Goal: Task Accomplishment & Management: Complete application form

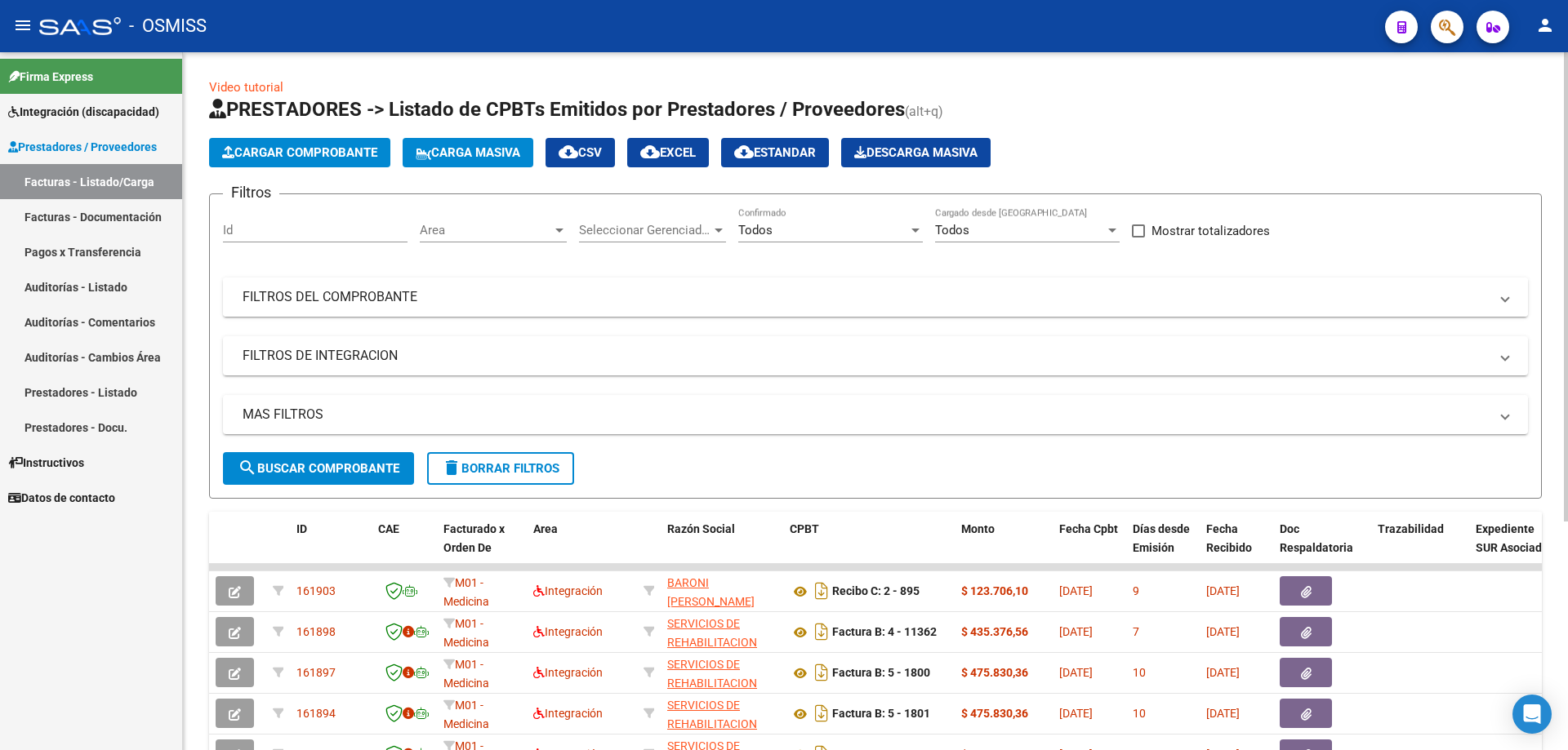
click at [280, 292] on mat-panel-title "FILTROS DEL COMPROBANTE" at bounding box center [866, 296] width 1246 height 18
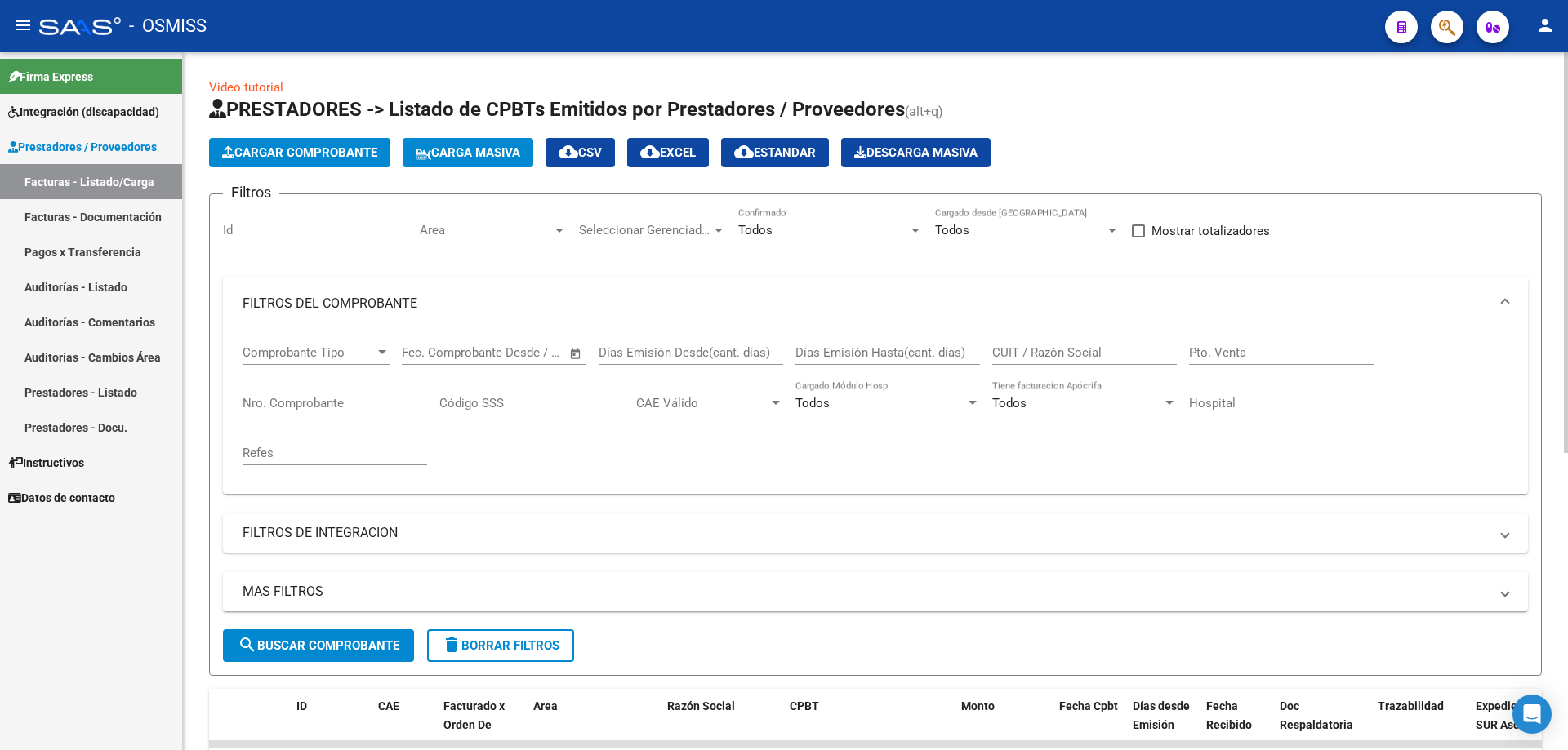
click at [1049, 357] on input "CUIT / Razón Social" at bounding box center [1084, 352] width 185 height 15
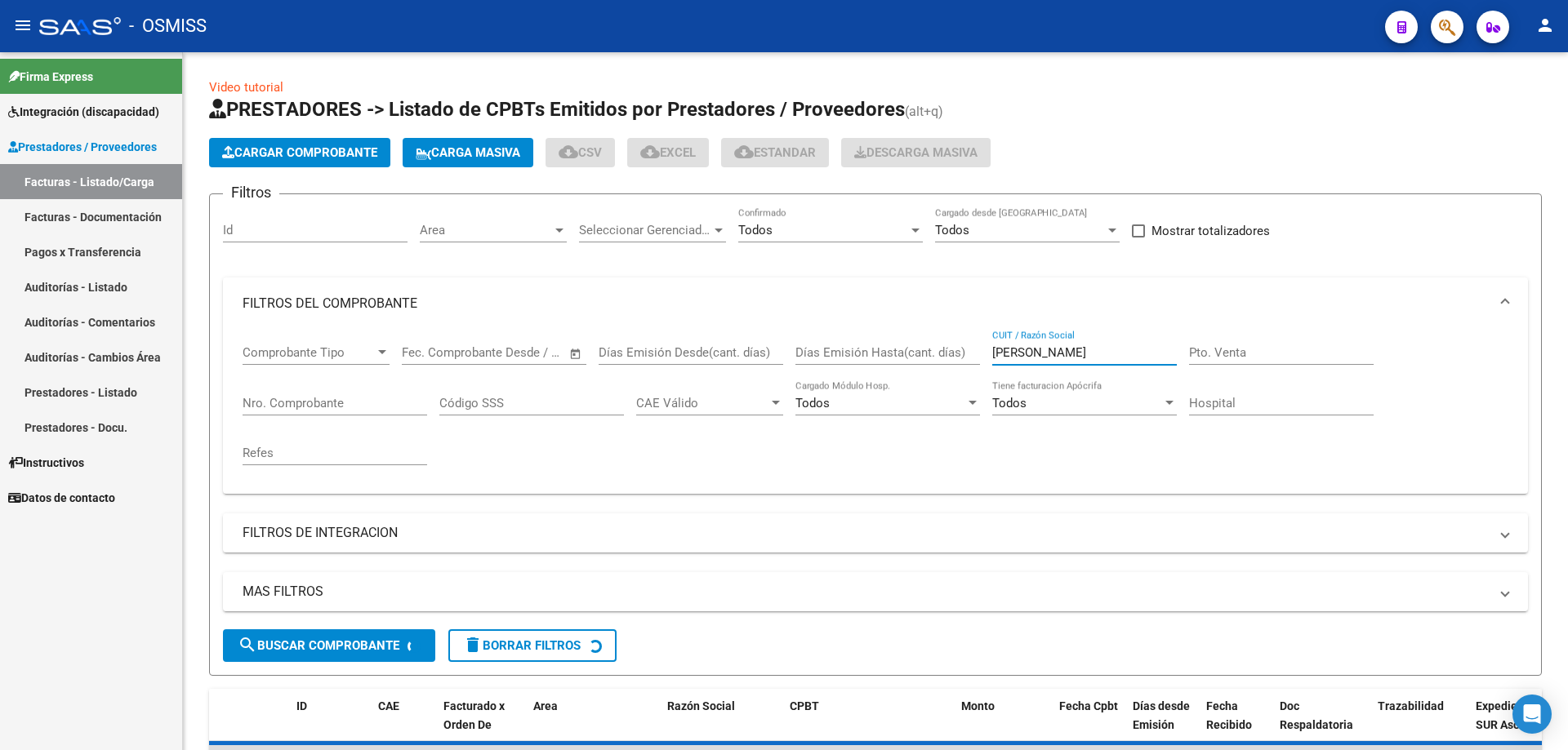
type input "[PERSON_NAME]"
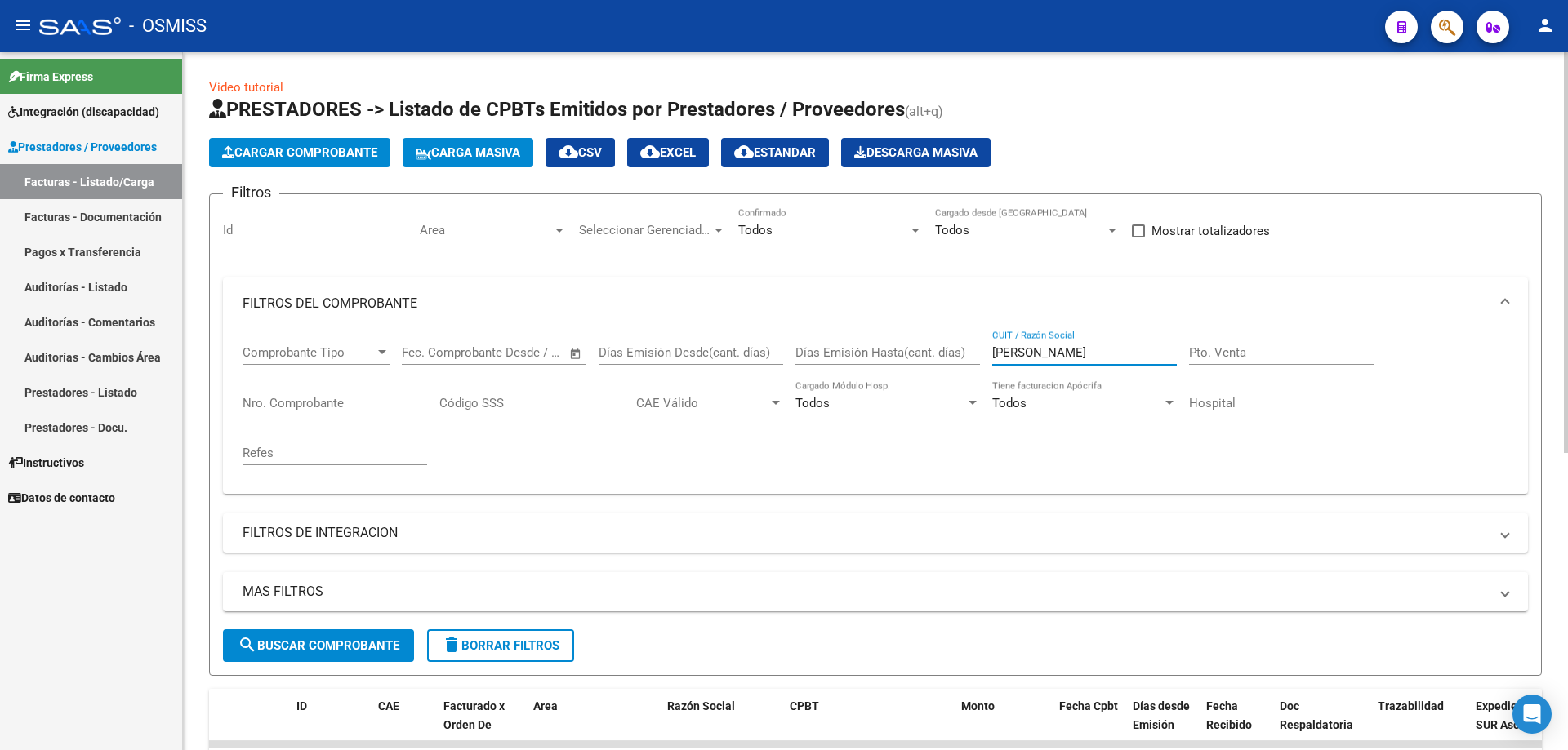
click at [310, 404] on input "Nro. Comprobante" at bounding box center [335, 402] width 185 height 15
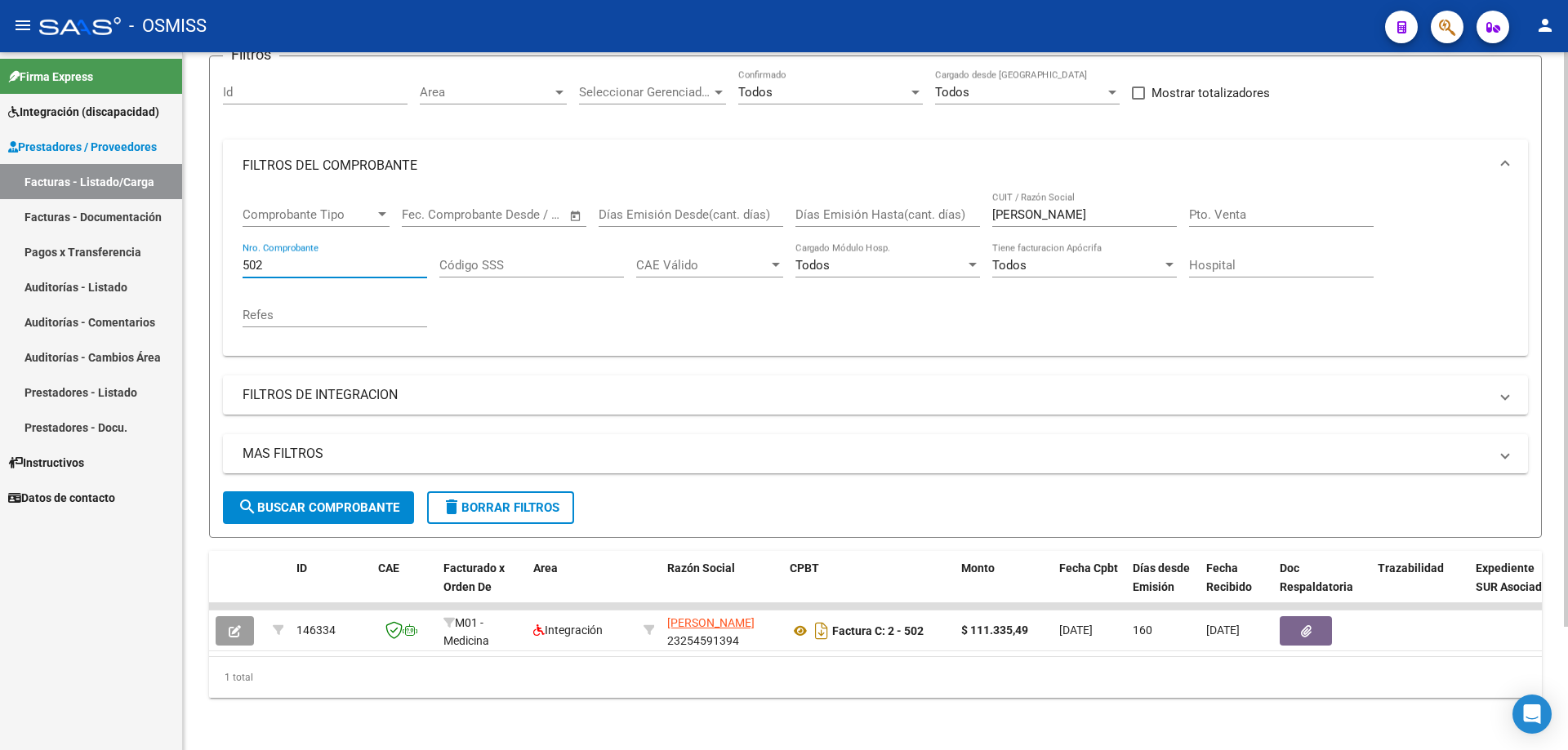
scroll to position [150, 0]
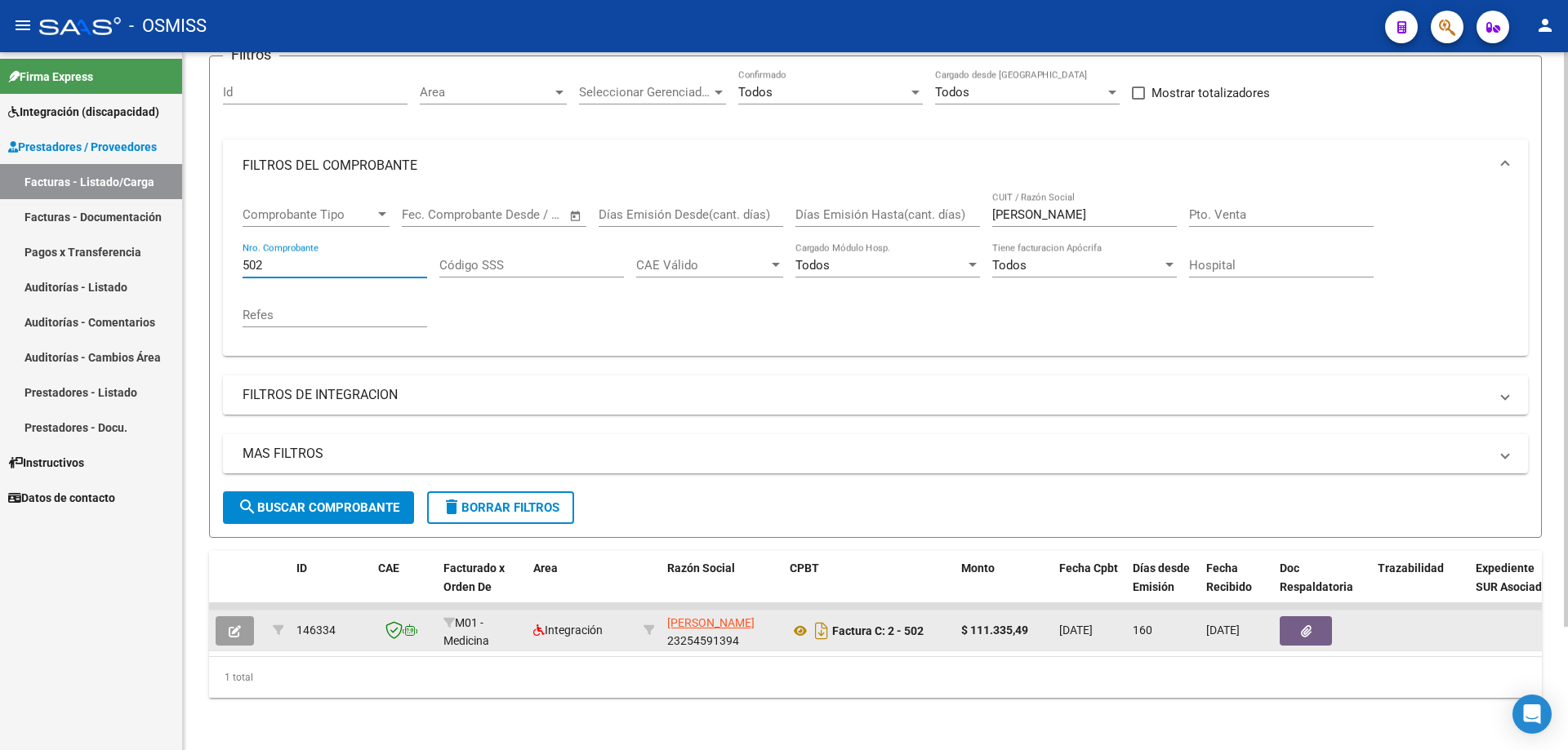
type input "502"
click at [240, 624] on span "button" at bounding box center [235, 630] width 12 height 15
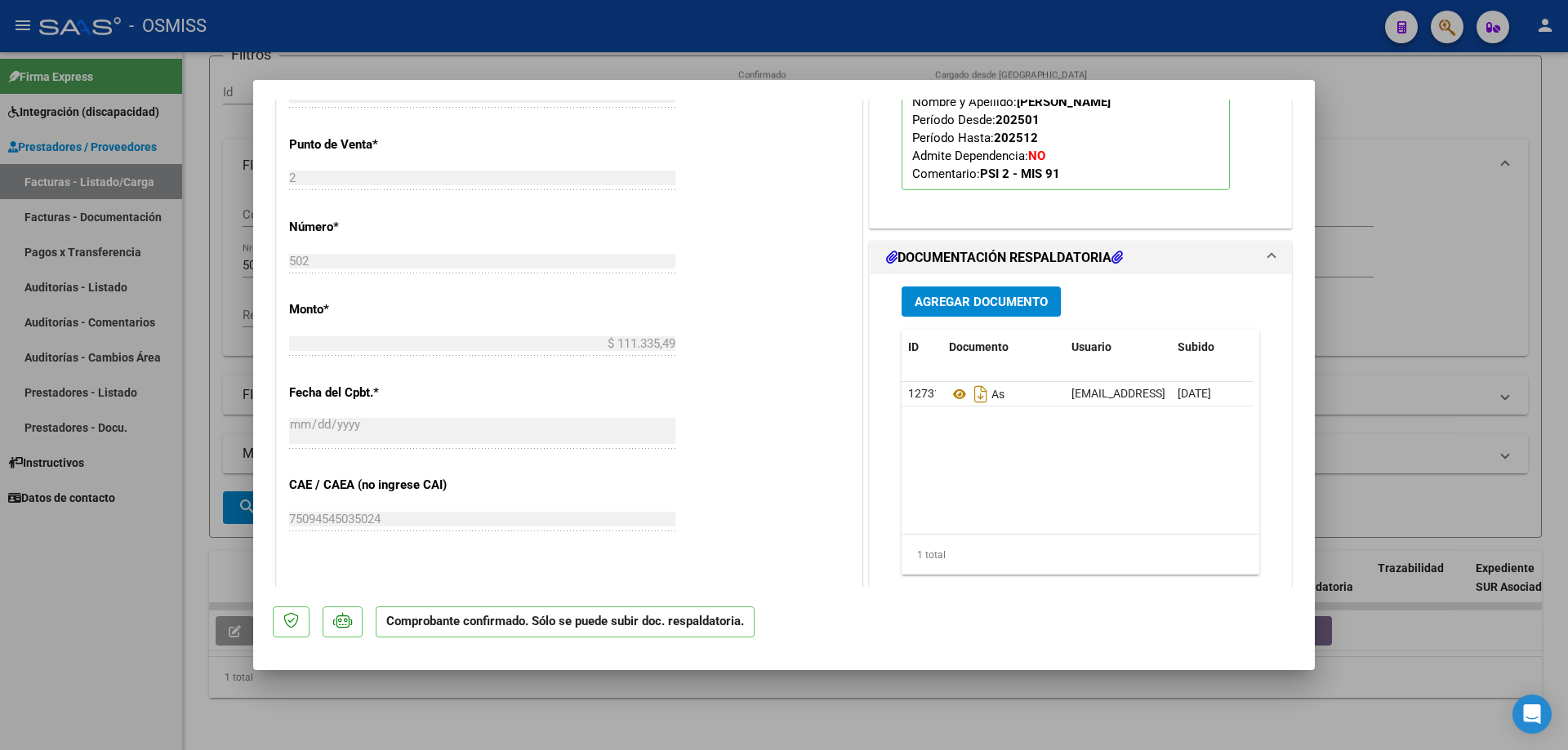
scroll to position [1061, 0]
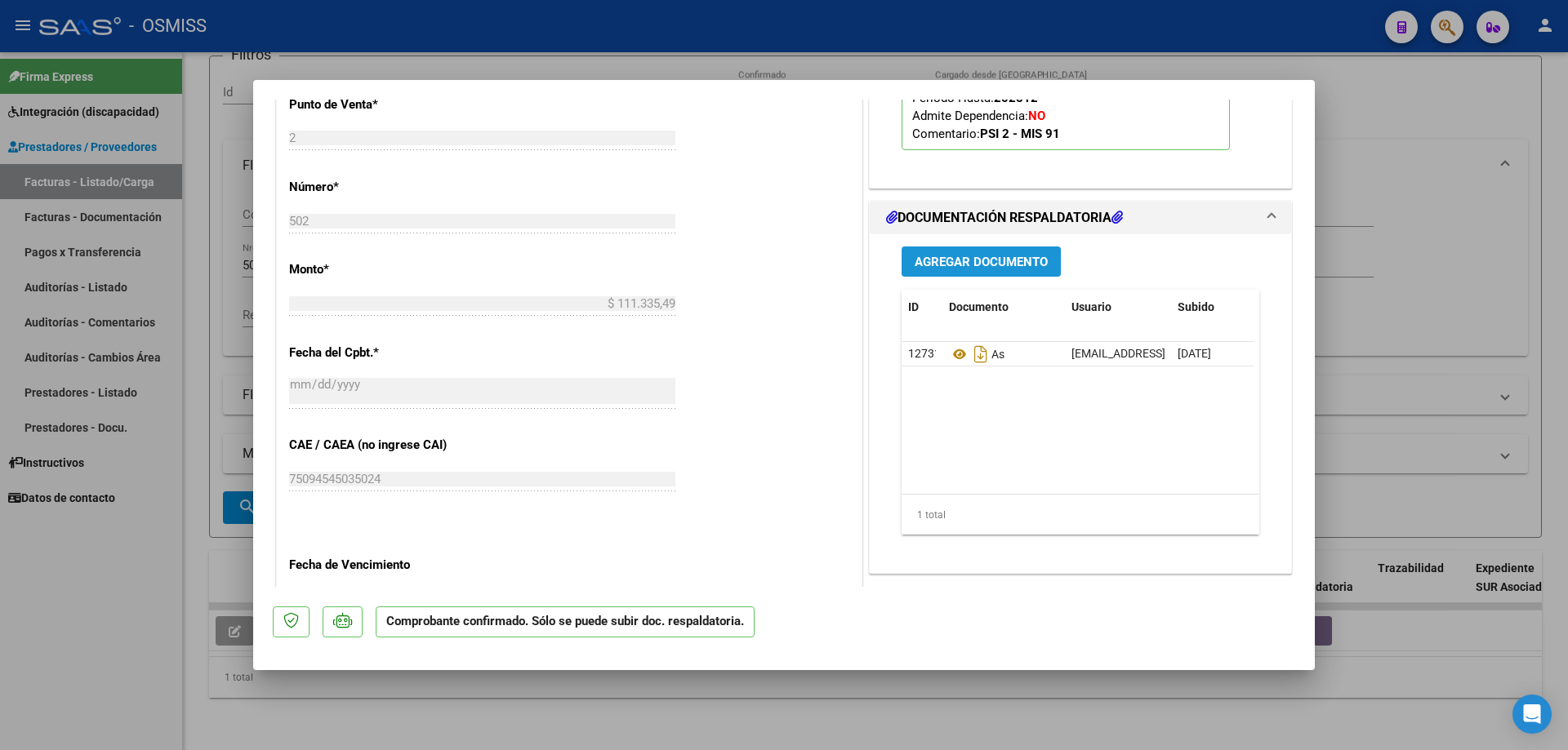
click at [987, 266] on span "Agregar Documento" at bounding box center [981, 261] width 133 height 15
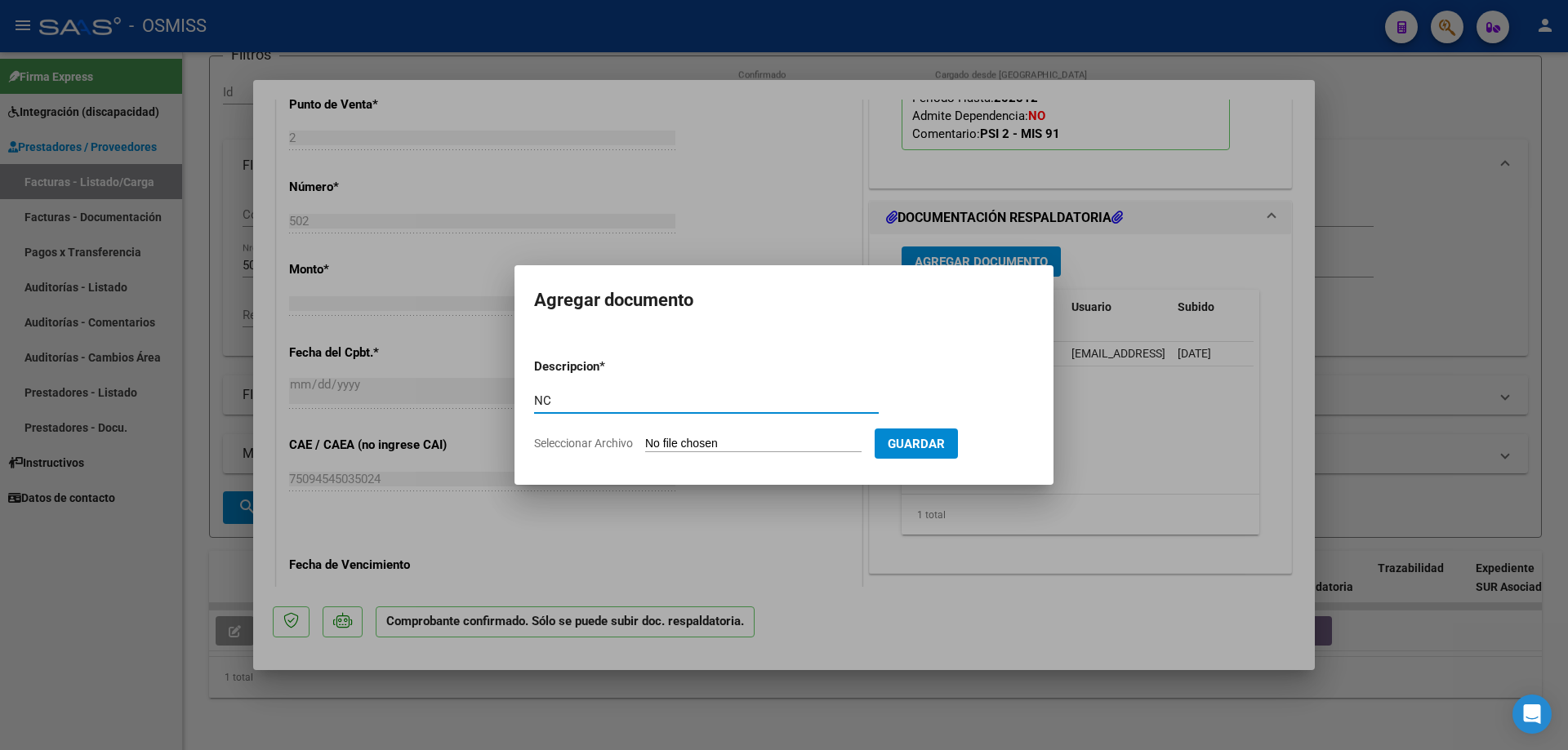
type input "NC"
click at [754, 447] on input "Seleccionar Archivo" at bounding box center [753, 444] width 216 height 15
type input "C:\fakepath\00002_00000009.pdf"
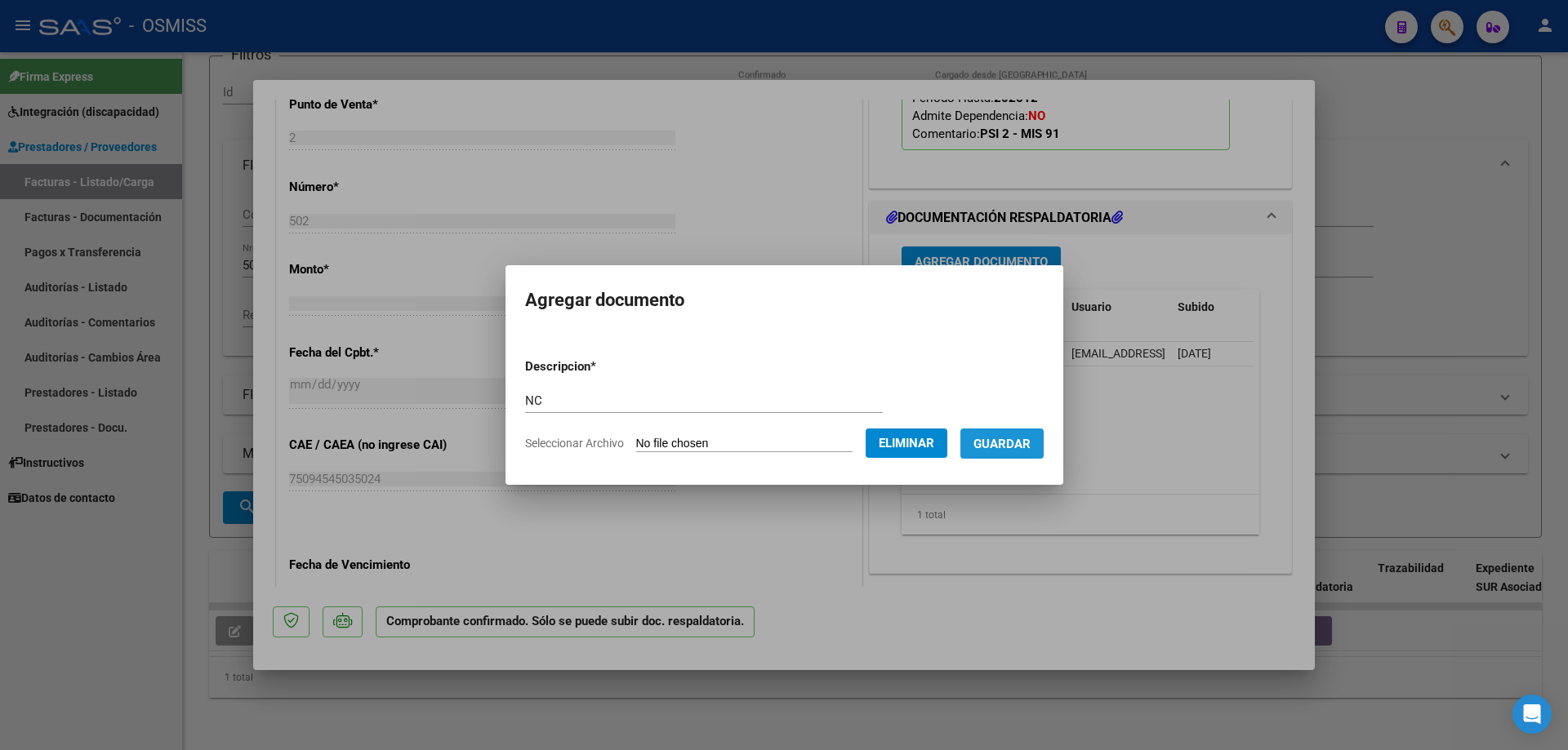
click at [1029, 443] on span "Guardar" at bounding box center [1001, 443] width 57 height 15
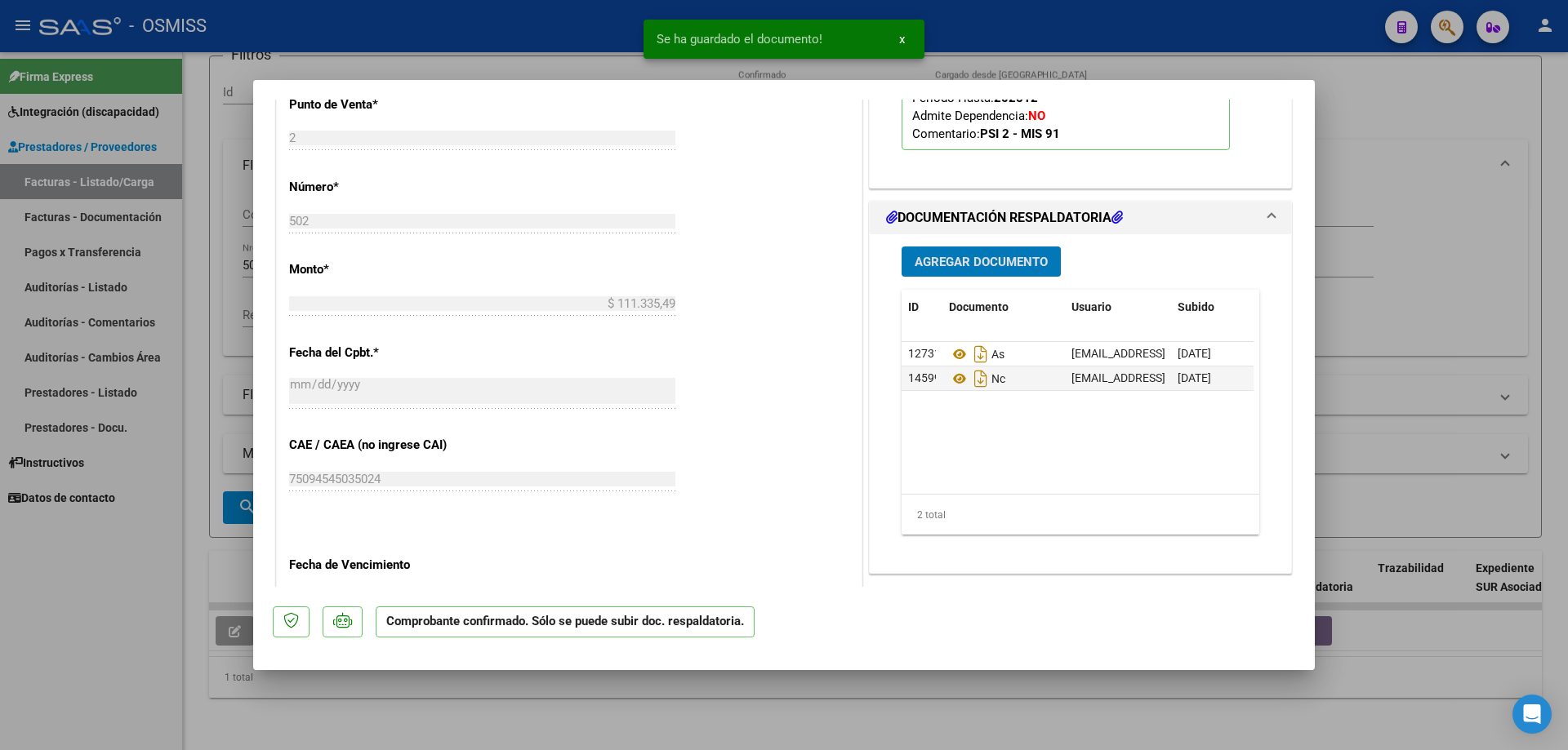
type input "$ 0,00"
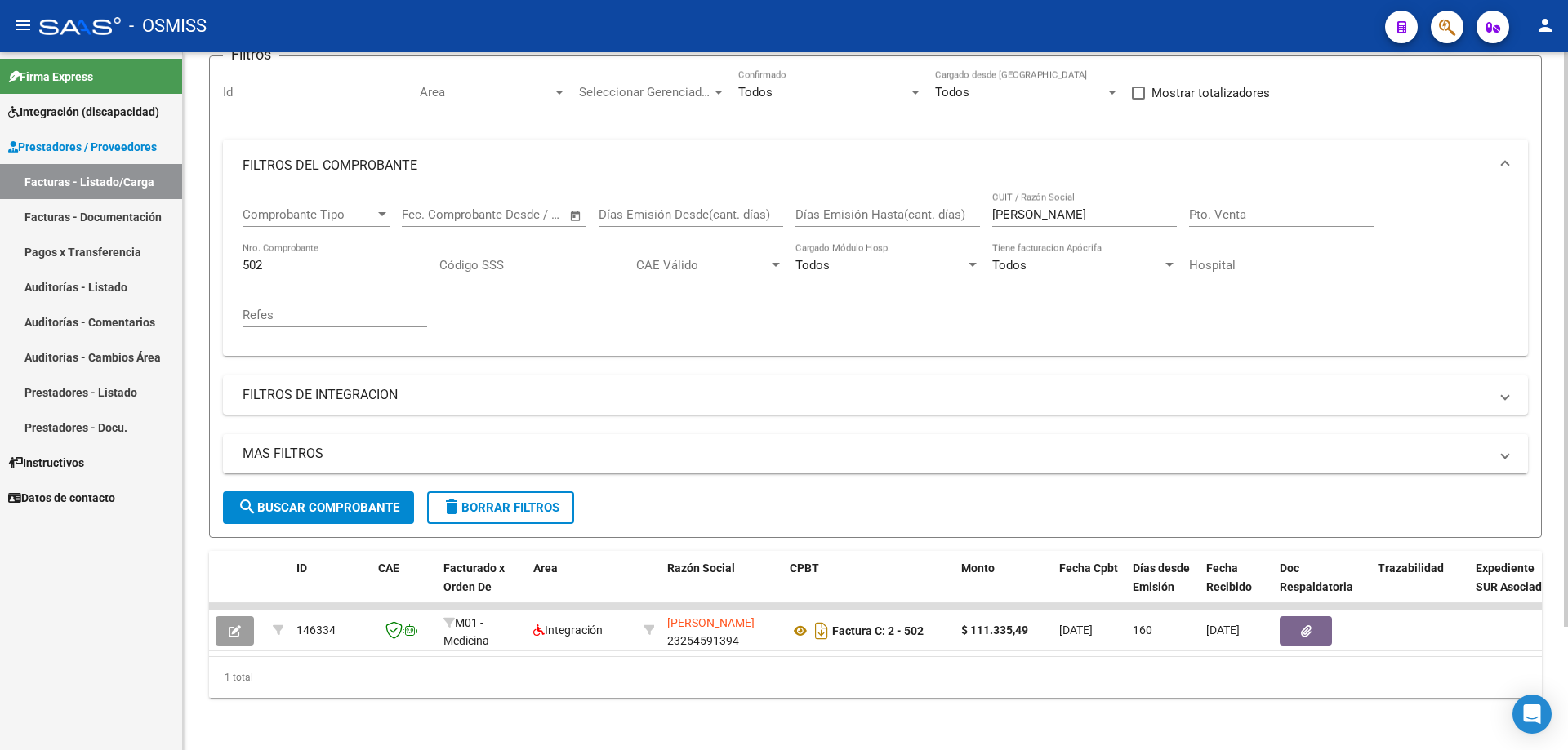
click at [281, 258] on input "502" at bounding box center [335, 265] width 185 height 15
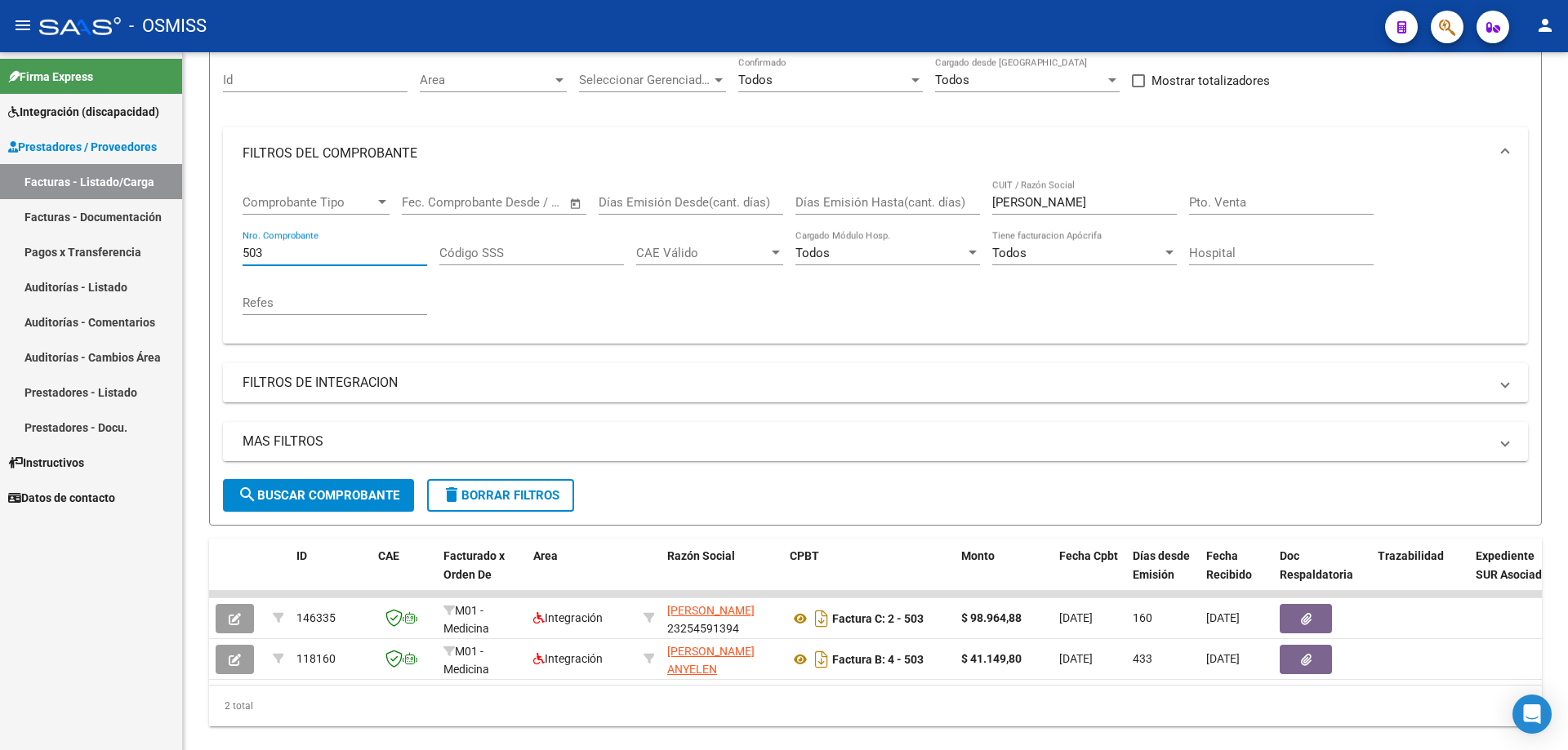
type input "503"
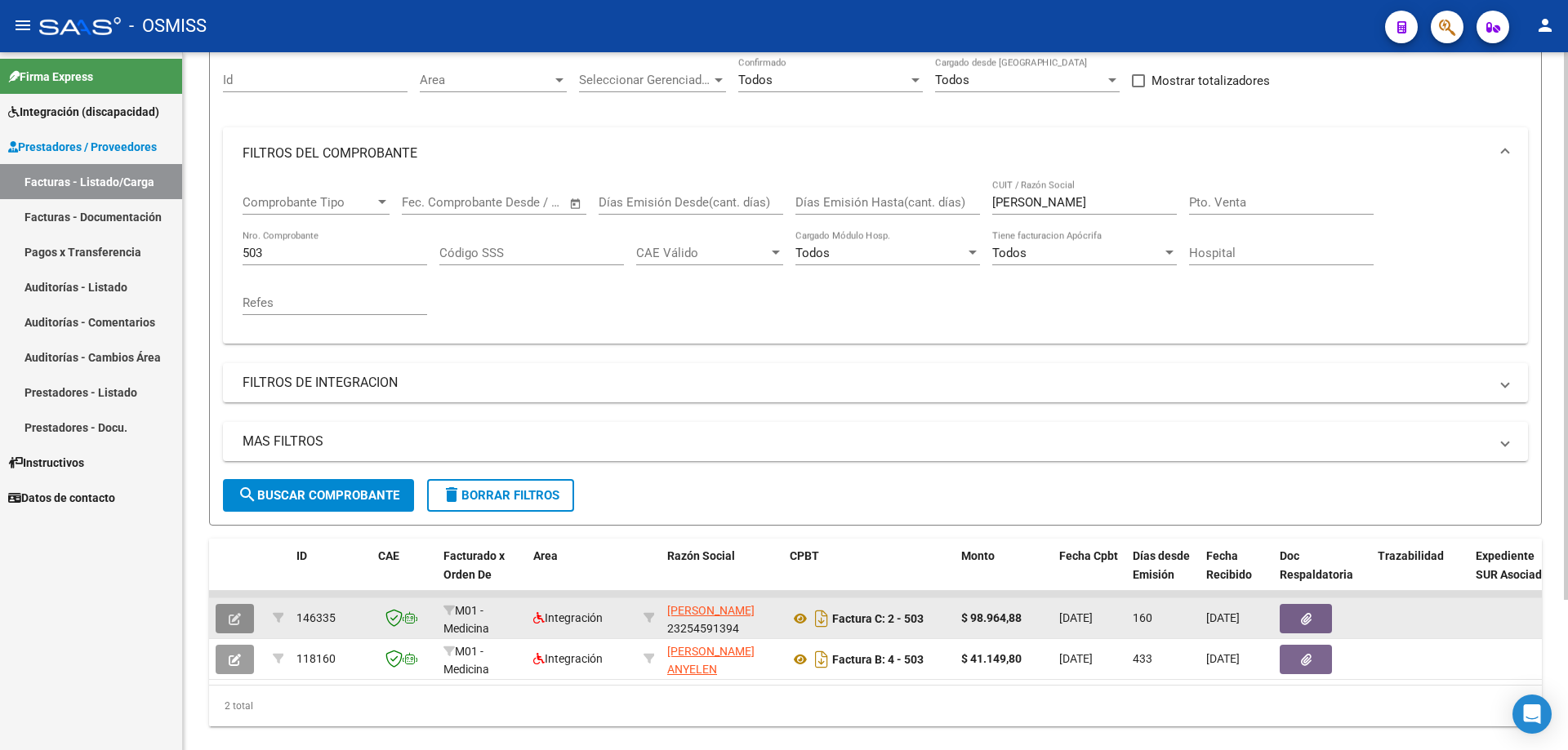
click at [233, 622] on icon "button" at bounding box center [235, 619] width 12 height 12
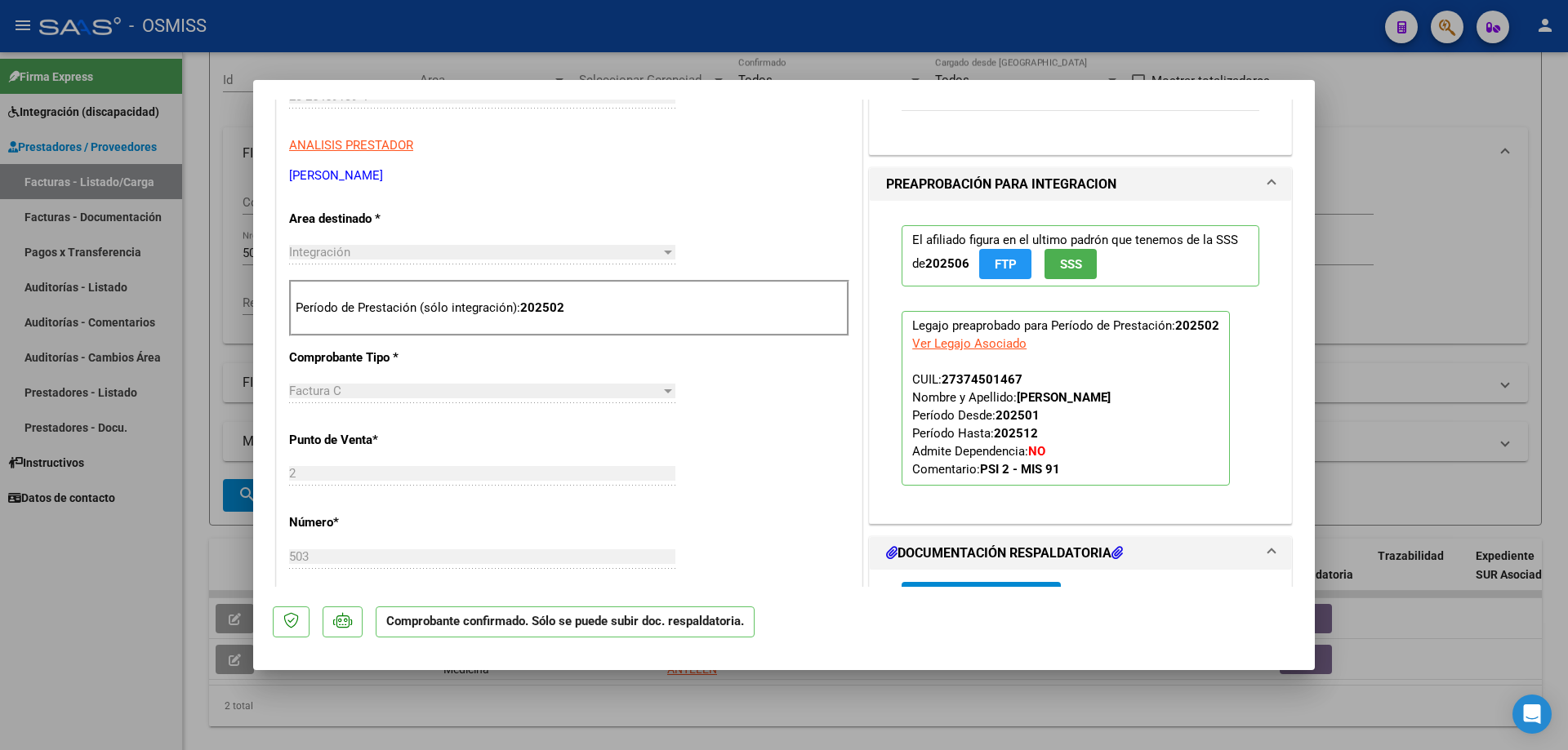
scroll to position [898, 0]
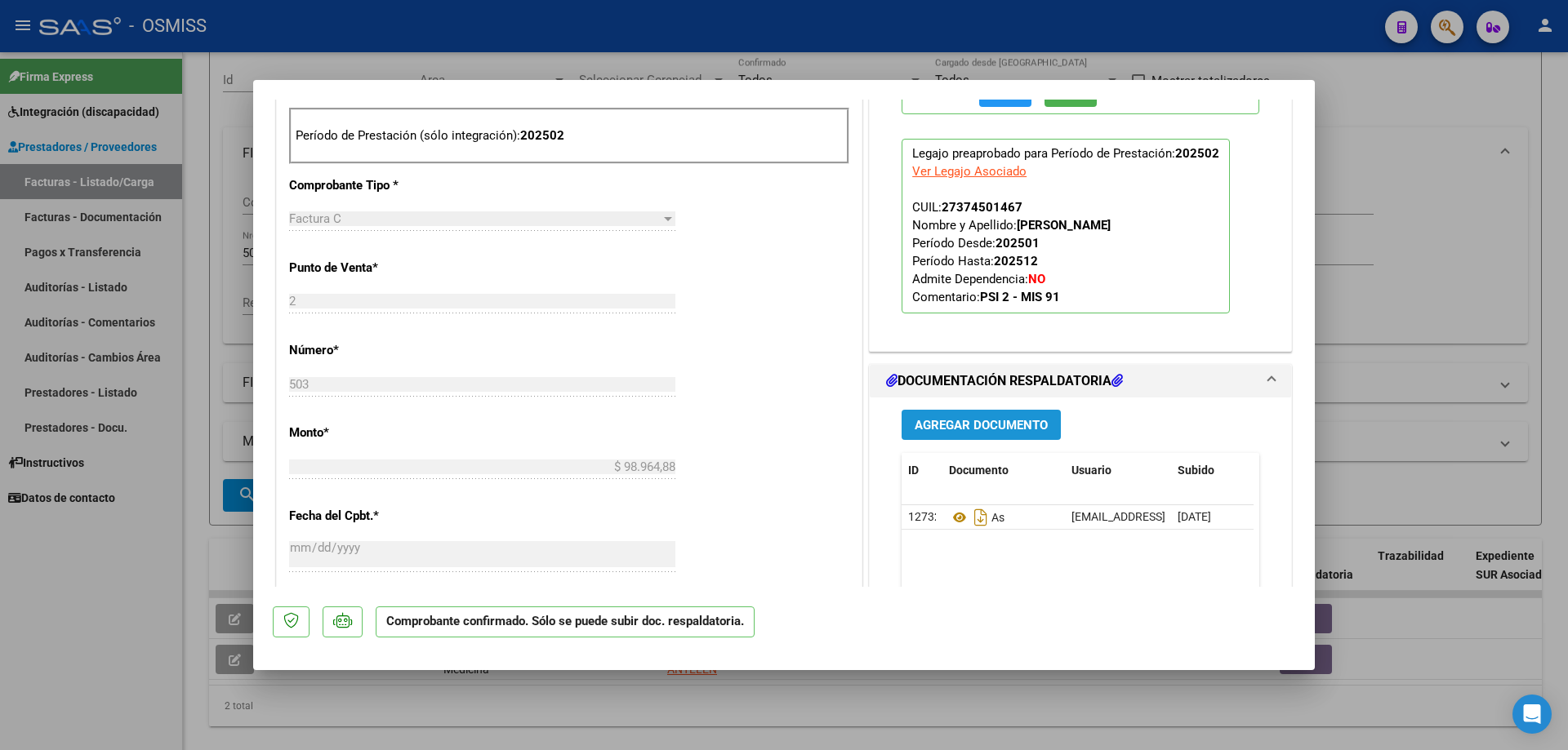
click at [992, 427] on span "Agregar Documento" at bounding box center [981, 425] width 133 height 15
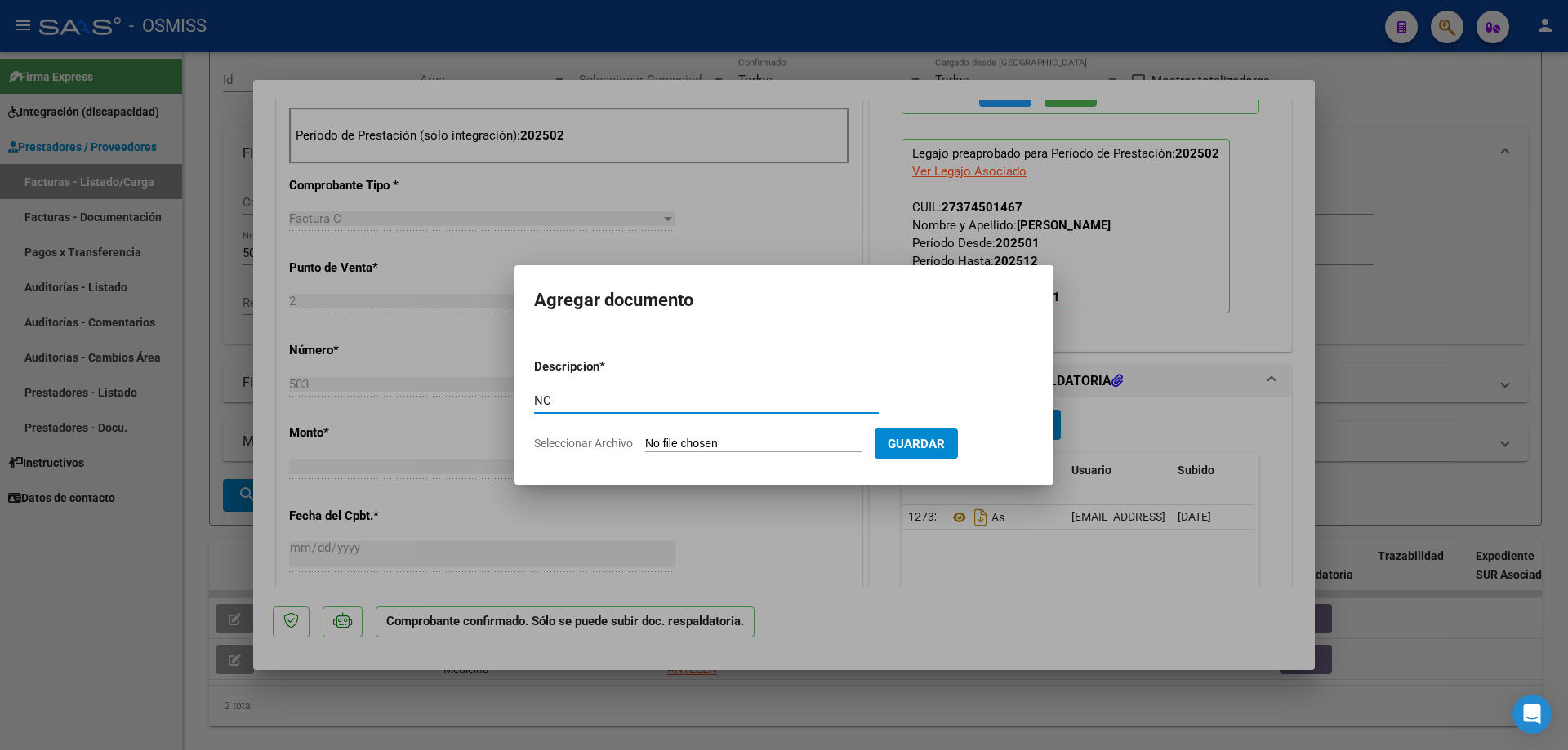
type input "NC"
click at [733, 447] on input "Seleccionar Archivo" at bounding box center [753, 444] width 216 height 15
type input "C:\fakepath\00002 00000010.pdf"
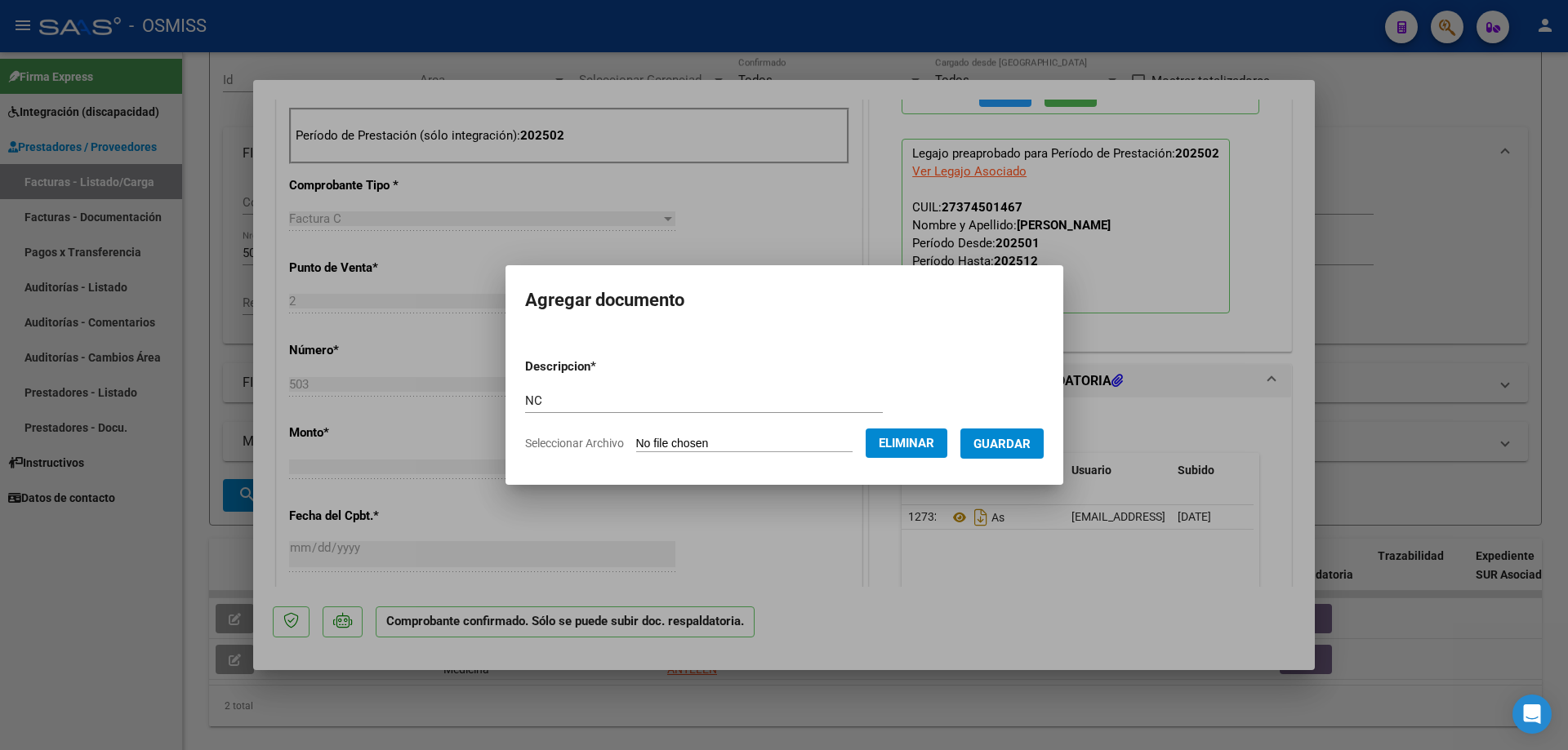
click at [1021, 449] on span "Guardar" at bounding box center [1001, 443] width 57 height 15
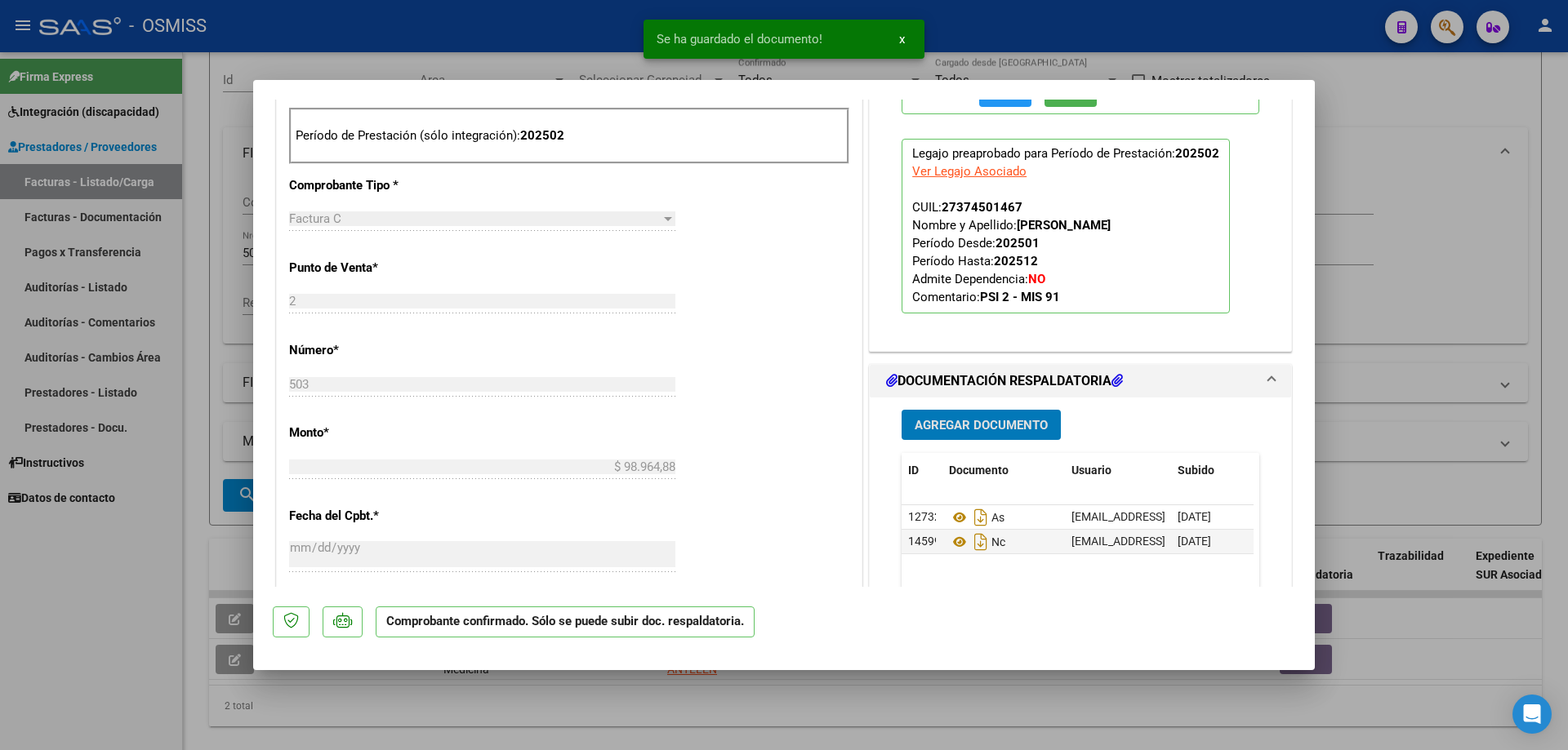
type input "$ 0,00"
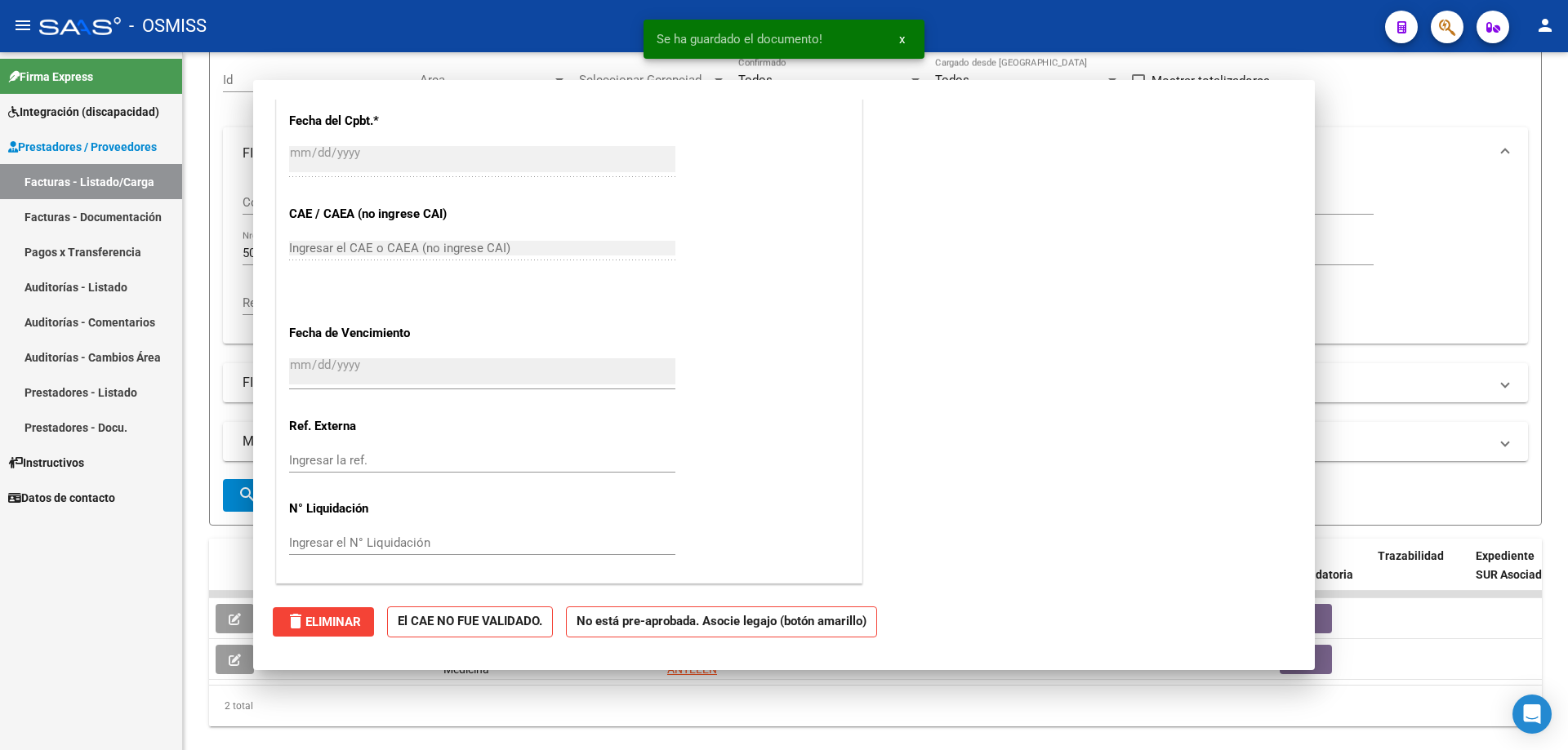
scroll to position [0, 0]
